Goal: Task Accomplishment & Management: Manage account settings

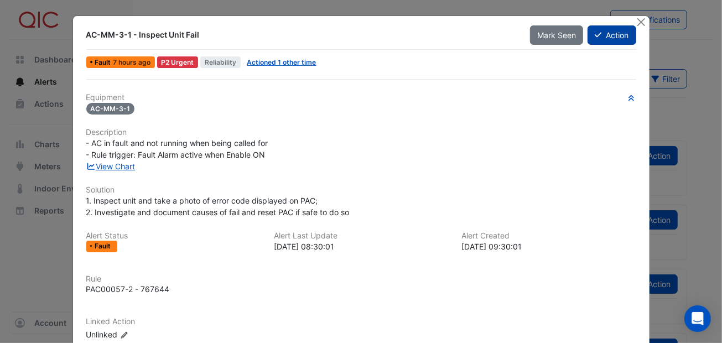
click at [602, 29] on button "Action" at bounding box center [612, 34] width 48 height 19
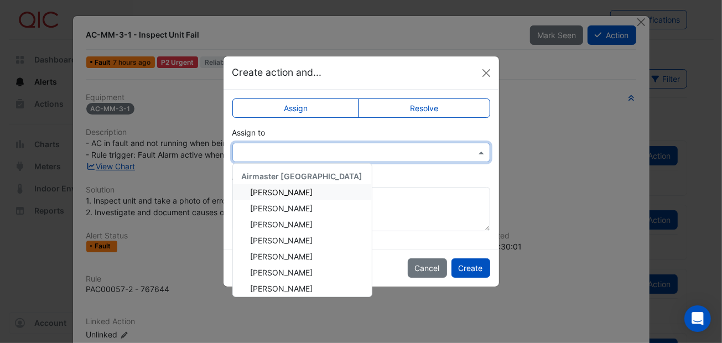
click at [278, 150] on input "text" at bounding box center [351, 153] width 224 height 12
click at [277, 190] on span "Adam Surr" at bounding box center [282, 192] width 63 height 9
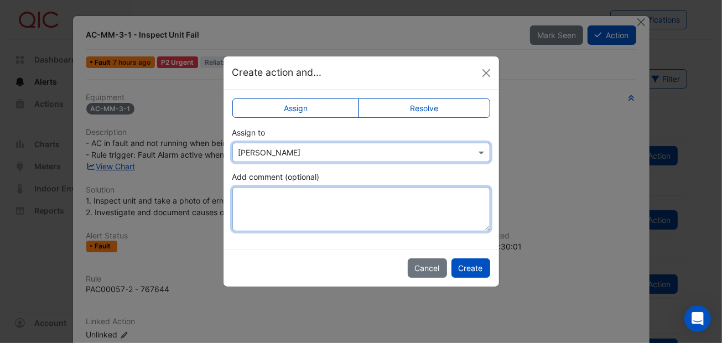
drag, startPoint x: 241, startPoint y: 200, endPoint x: 250, endPoint y: 191, distance: 12.9
click at [242, 199] on textarea "Add comment (optional)" at bounding box center [361, 209] width 258 height 44
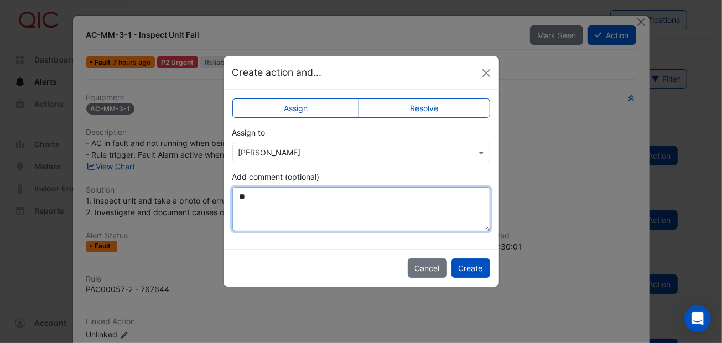
type textarea "*"
click at [358, 199] on textarea "**********" at bounding box center [361, 209] width 258 height 44
type textarea "**********"
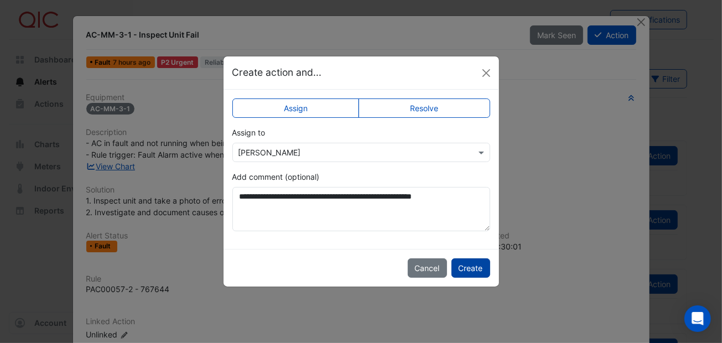
click at [467, 267] on button "Create" at bounding box center [471, 268] width 39 height 19
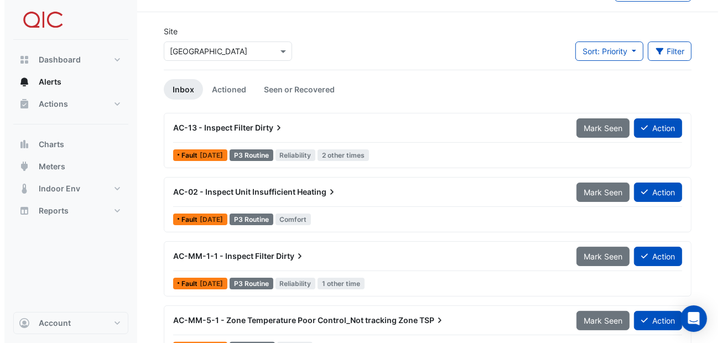
scroll to position [13, 0]
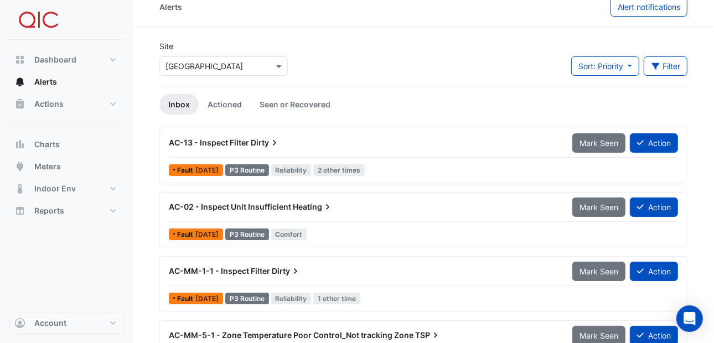
click at [355, 169] on span "2 other times" at bounding box center [338, 170] width 51 height 12
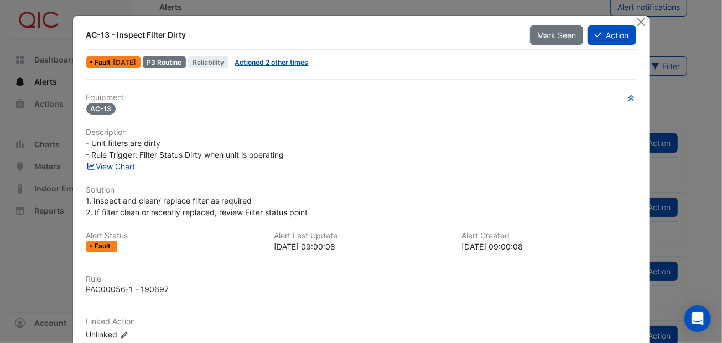
click at [121, 163] on link "View Chart" at bounding box center [110, 166] width 49 height 9
click at [642, 19] on button "Close" at bounding box center [642, 22] width 12 height 12
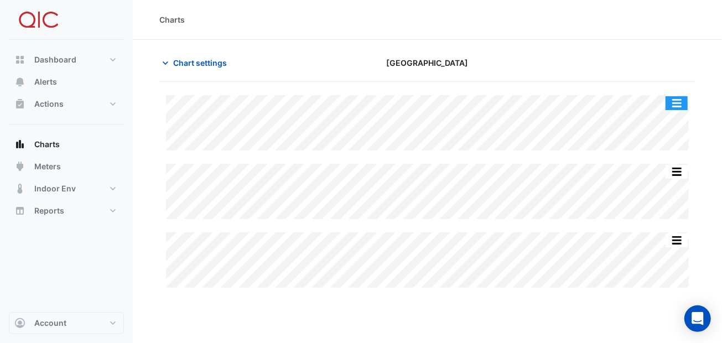
click at [674, 97] on button "button" at bounding box center [677, 103] width 22 height 14
click at [506, 60] on div "[GEOGRAPHIC_DATA]" at bounding box center [427, 62] width 183 height 19
click at [166, 61] on icon "button" at bounding box center [166, 62] width 6 height 3
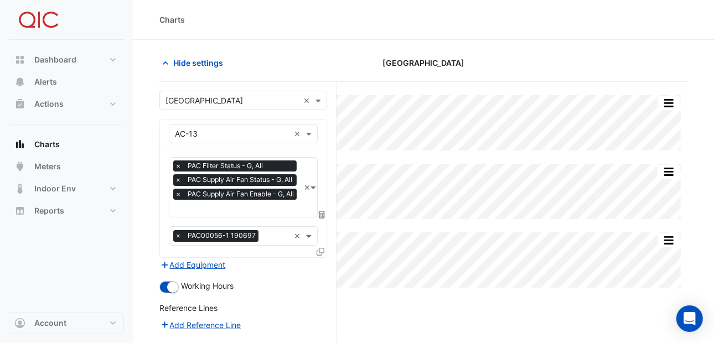
click at [311, 312] on div "Reference Lines" at bounding box center [243, 310] width 168 height 16
drag, startPoint x: 309, startPoint y: 300, endPoint x: 324, endPoint y: 301, distance: 15.5
click at [312, 302] on div "Reference Lines" at bounding box center [243, 310] width 168 height 16
click at [369, 312] on div "Split All Split None Print Save as JPEG Save as PNG Pivot Data Table Export CSV…" at bounding box center [423, 282] width 528 height 401
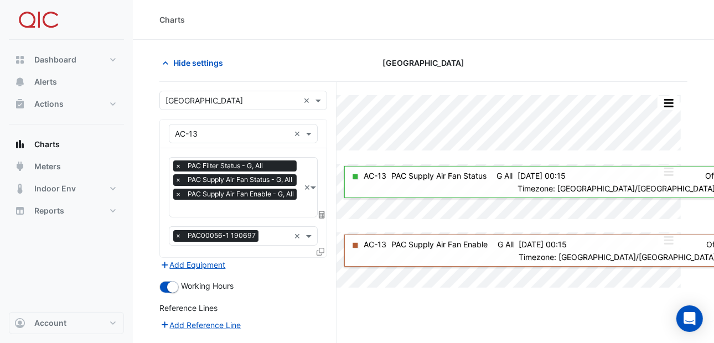
click at [321, 51] on section "Hide settings Bathurst City Central Split All Split None Print Save as JPEG Sav…" at bounding box center [423, 261] width 581 height 443
click at [38, 58] on span "Dashboard" at bounding box center [55, 59] width 42 height 11
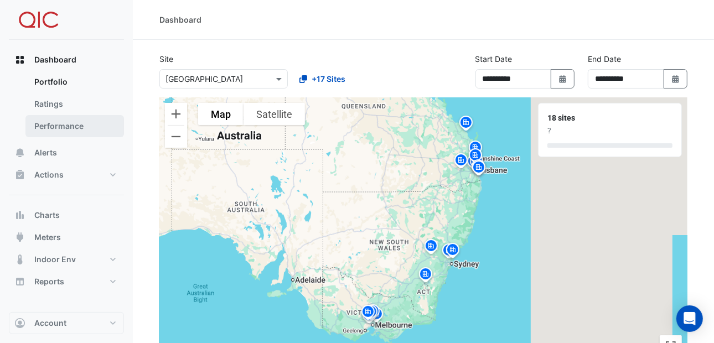
click at [53, 129] on link "Performance" at bounding box center [74, 126] width 99 height 22
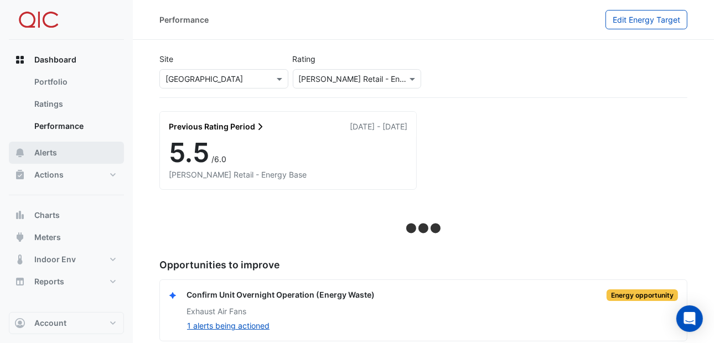
click at [49, 152] on span "Alerts" at bounding box center [45, 152] width 23 height 11
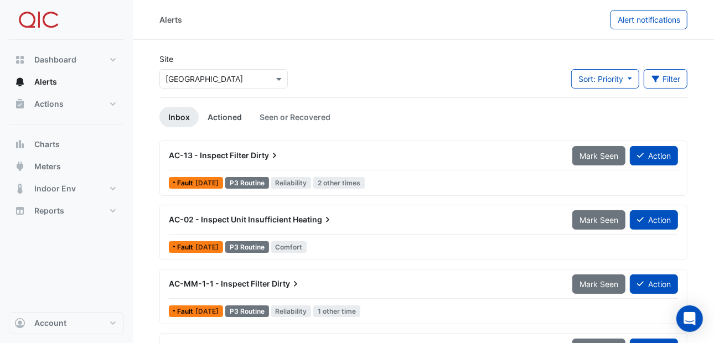
click at [220, 114] on link "Actioned" at bounding box center [225, 117] width 52 height 20
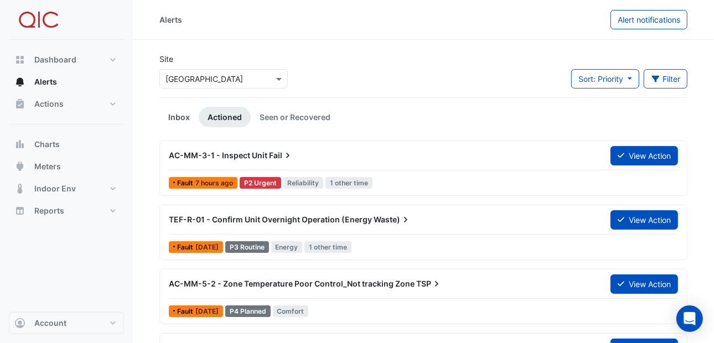
click at [183, 115] on link "Inbox" at bounding box center [178, 117] width 39 height 20
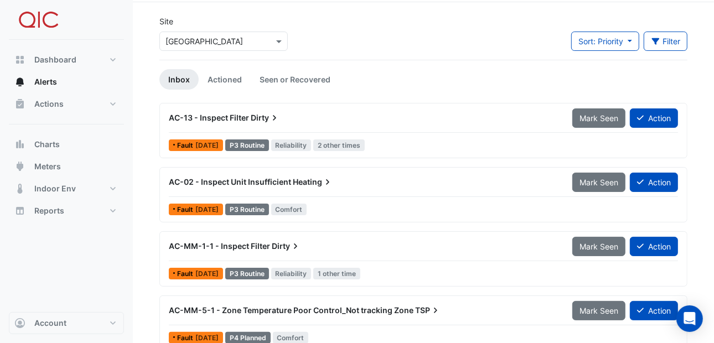
scroll to position [55, 0]
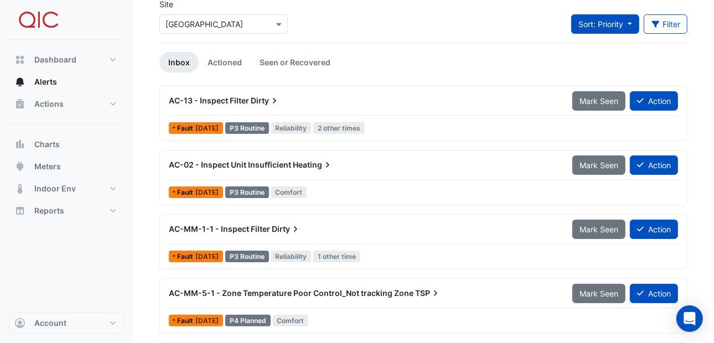
click at [620, 22] on span "Sort: Priority" at bounding box center [600, 23] width 45 height 9
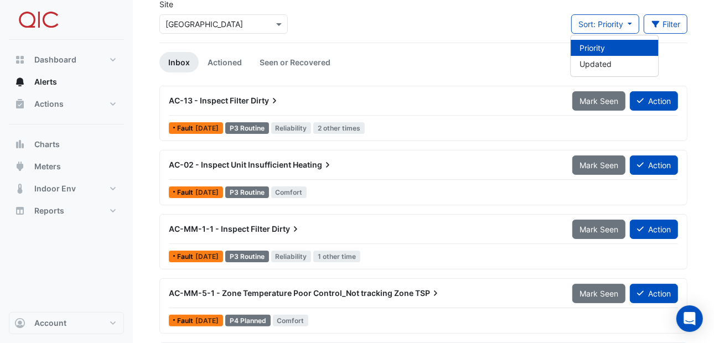
click at [519, 66] on ul "Inbox Actioned Seen or Recovered" at bounding box center [423, 62] width 528 height 20
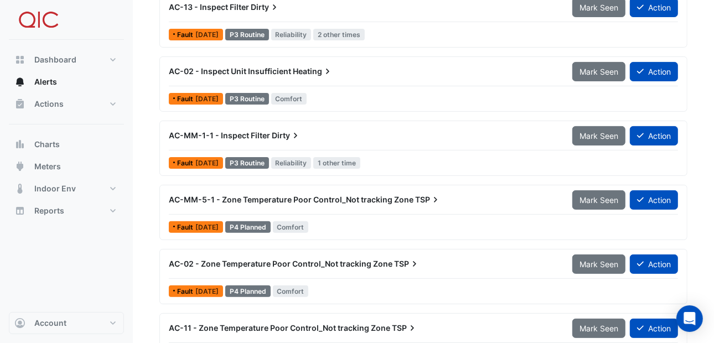
scroll to position [166, 0]
